Goal: Use online tool/utility: Use online tool/utility

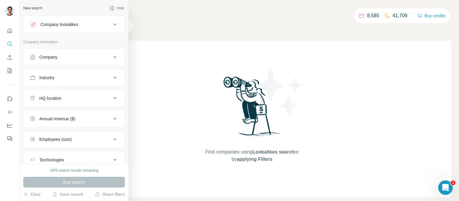
click at [60, 28] on button "Company lookalikes" at bounding box center [74, 24] width 101 height 15
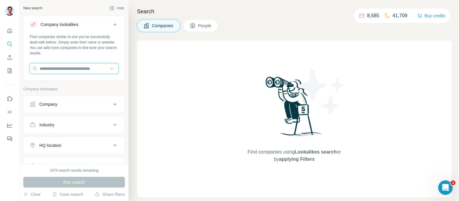
drag, startPoint x: 64, startPoint y: 70, endPoint x: 79, endPoint y: 79, distance: 16.7
click at [65, 71] on input "text" at bounding box center [74, 68] width 89 height 11
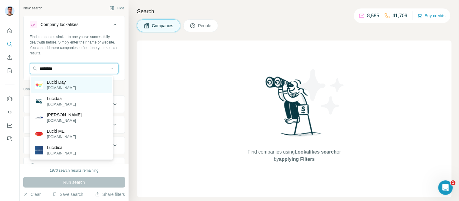
type input "********"
click at [68, 84] on p "Lucid Day" at bounding box center [61, 82] width 29 height 6
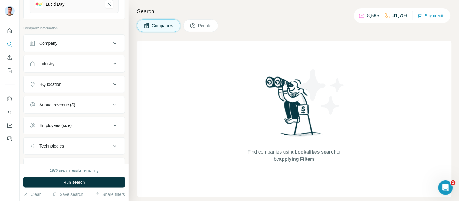
scroll to position [101, 0]
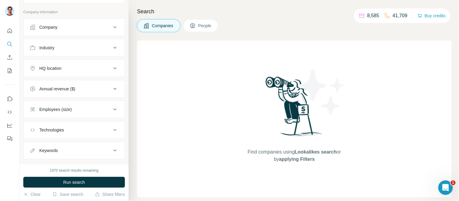
click at [69, 66] on div "HQ location" at bounding box center [71, 68] width 82 height 6
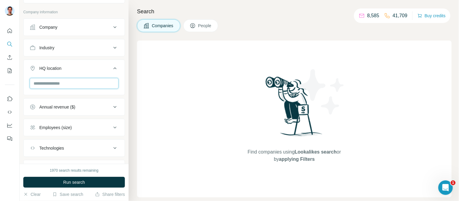
click at [65, 85] on input "text" at bounding box center [74, 83] width 89 height 11
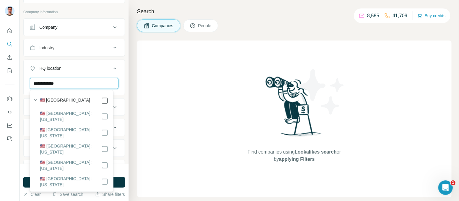
type input "**********"
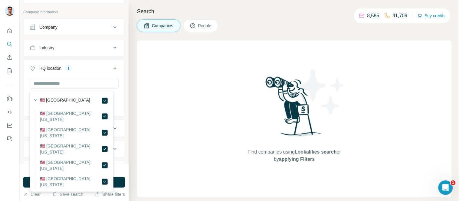
click at [29, 69] on button "HQ location 1" at bounding box center [74, 69] width 101 height 17
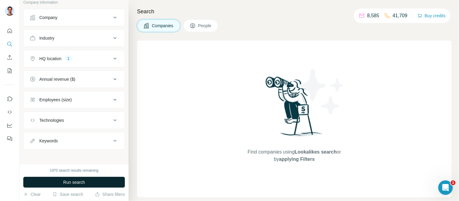
scroll to position [113, 0]
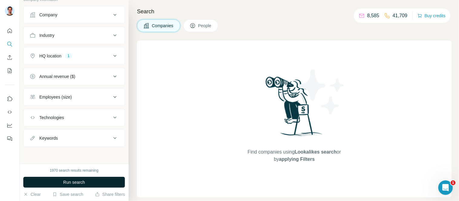
click at [62, 183] on button "Run search" at bounding box center [74, 182] width 102 height 11
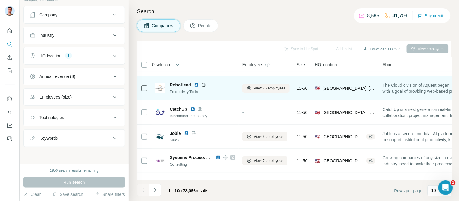
scroll to position [0, 0]
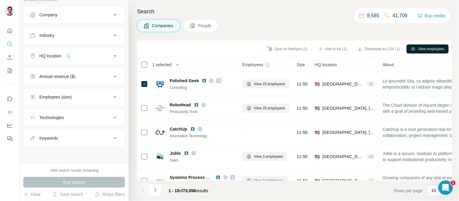
click at [425, 49] on button "View employees" at bounding box center [427, 48] width 42 height 9
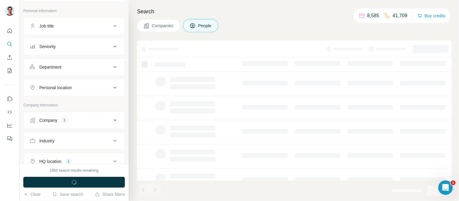
scroll to position [220, 0]
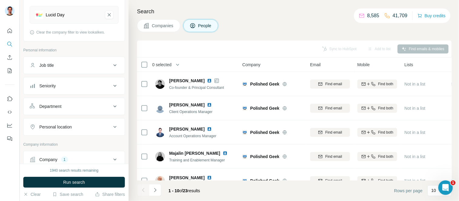
scroll to position [85, 0]
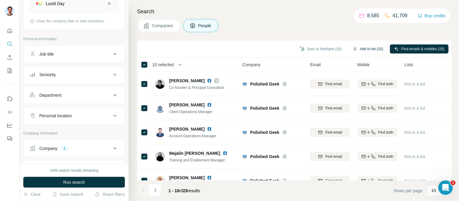
click at [365, 48] on button "Add to list (10)" at bounding box center [367, 48] width 39 height 9
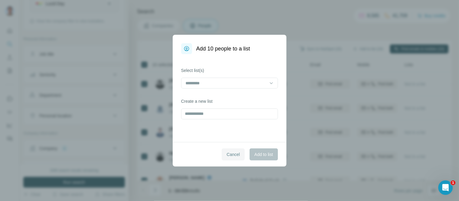
click at [230, 155] on span "Cancel" at bounding box center [232, 154] width 13 height 6
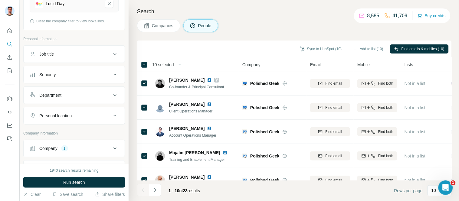
scroll to position [0, 0]
